Goal: Task Accomplishment & Management: Manage account settings

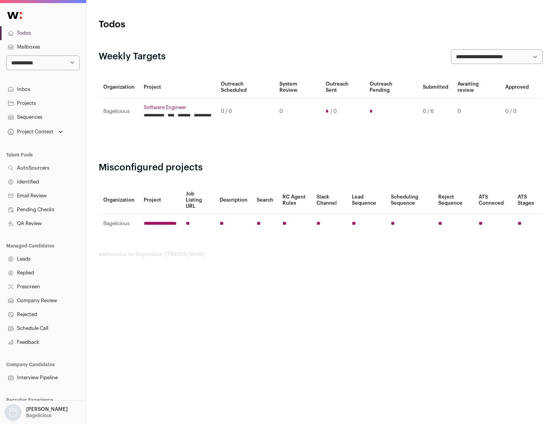
click at [43, 103] on link "Projects" at bounding box center [43, 103] width 86 height 14
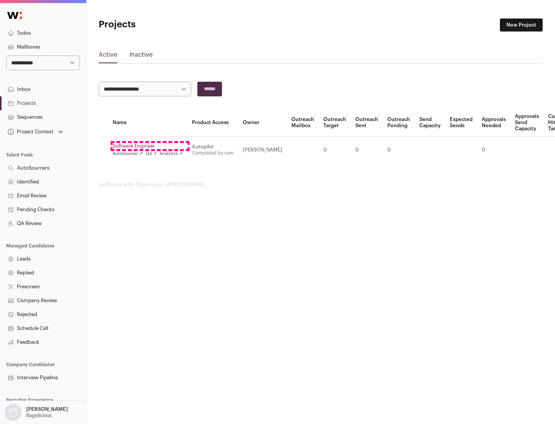
click at [150, 146] on link "Software Engineer" at bounding box center [148, 146] width 70 height 6
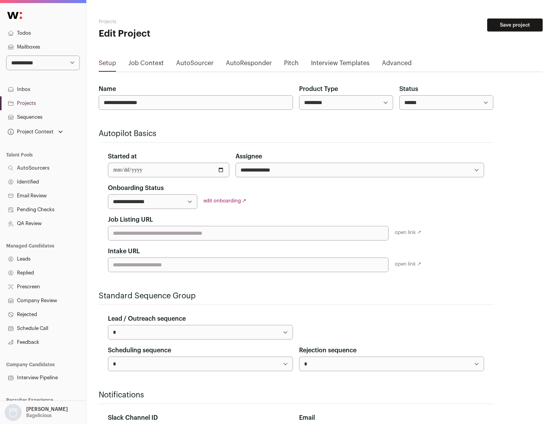
click at [515, 25] on button "Save project" at bounding box center [514, 24] width 55 height 13
